Goal: Check status: Check status

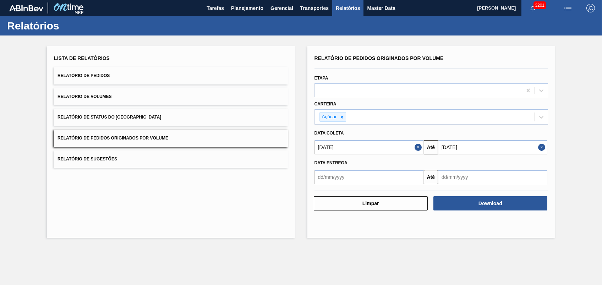
click at [212, 170] on div "Lista de Relatórios Relatório de Pedidos Relatório de Volumes Relatório de Stat…" at bounding box center [171, 142] width 248 height 192
click at [252, 15] on button "Planejamento" at bounding box center [247, 8] width 39 height 16
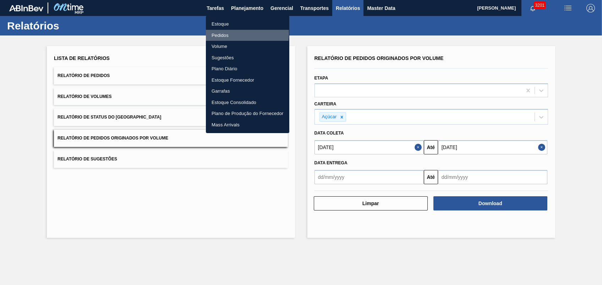
click at [227, 34] on li "Pedidos" at bounding box center [247, 35] width 83 height 11
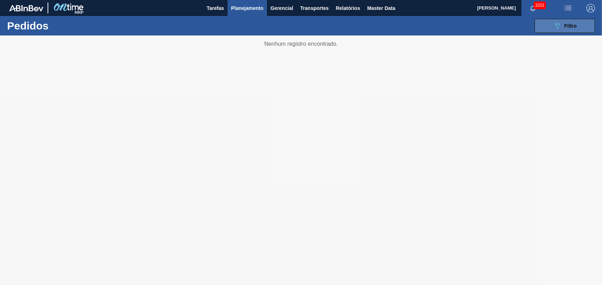
click at [555, 25] on icon at bounding box center [557, 26] width 5 height 6
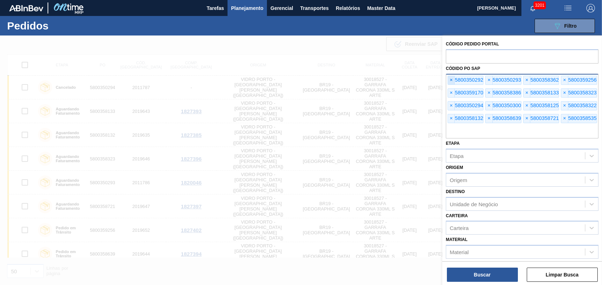
click at [451, 81] on span "×" at bounding box center [451, 80] width 7 height 9
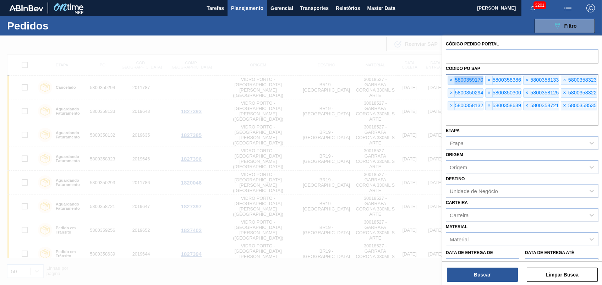
click at [451, 81] on span "×" at bounding box center [451, 80] width 7 height 9
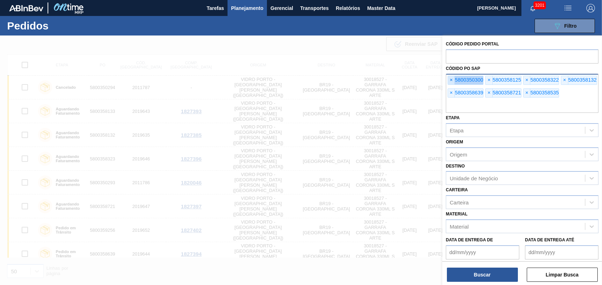
click at [451, 81] on span "×" at bounding box center [451, 80] width 7 height 9
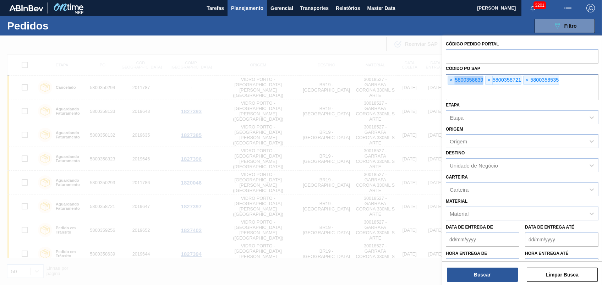
click at [451, 81] on span "×" at bounding box center [451, 80] width 7 height 9
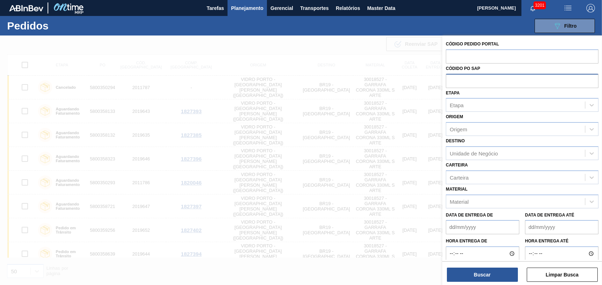
click at [451, 81] on input "text" at bounding box center [522, 80] width 153 height 13
paste input "5800360516"
type input "5800360516"
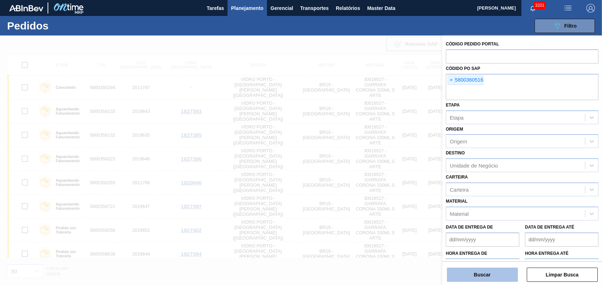
click at [510, 277] on button "Buscar" at bounding box center [482, 275] width 71 height 14
